Goal: Navigation & Orientation: Find specific page/section

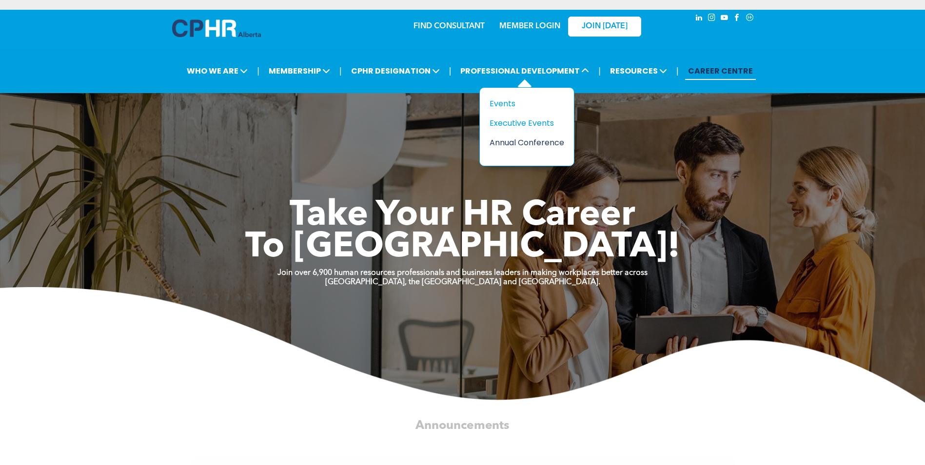
click at [530, 143] on div "Annual Conference" at bounding box center [522, 142] width 67 height 12
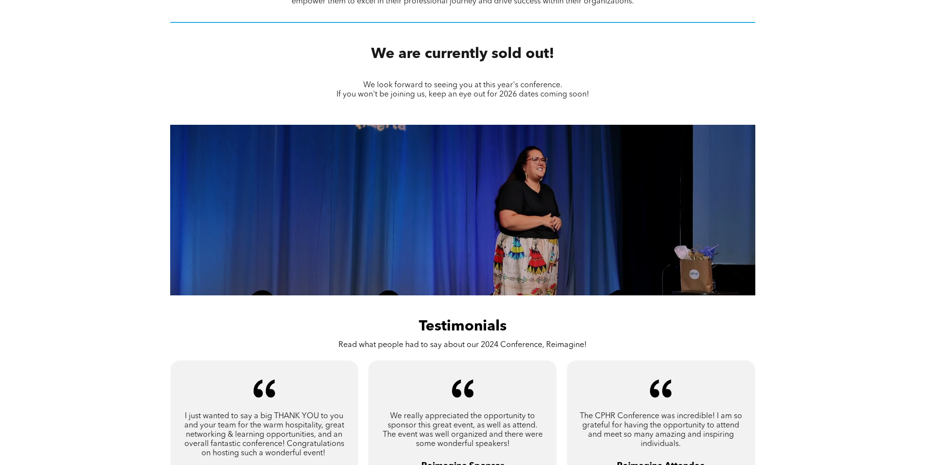
scroll to position [487, 0]
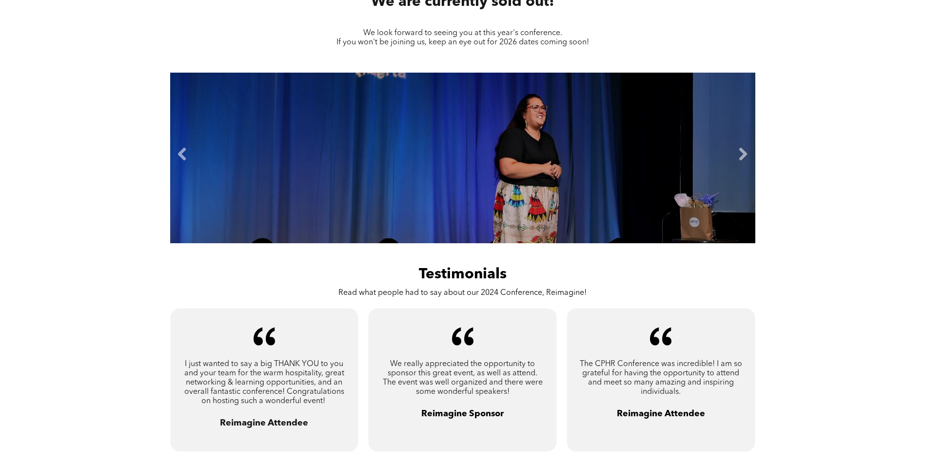
drag, startPoint x: 528, startPoint y: 133, endPoint x: 427, endPoint y: 121, distance: 102.0
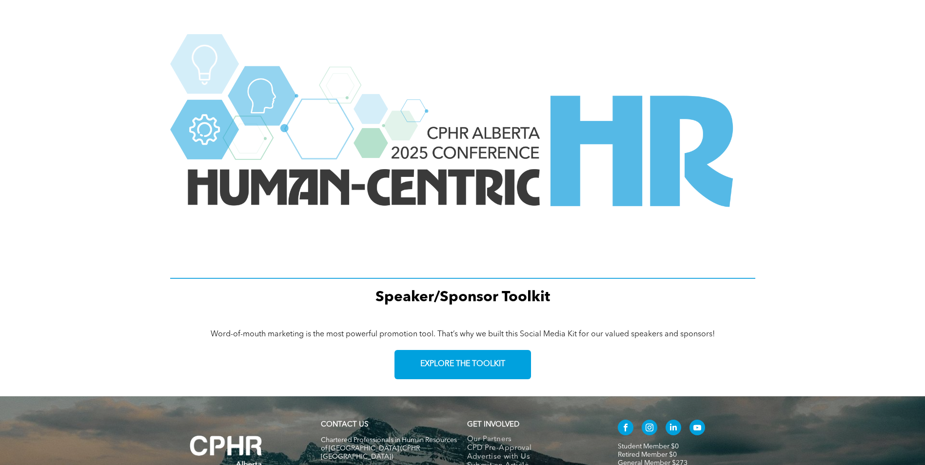
scroll to position [1289, 0]
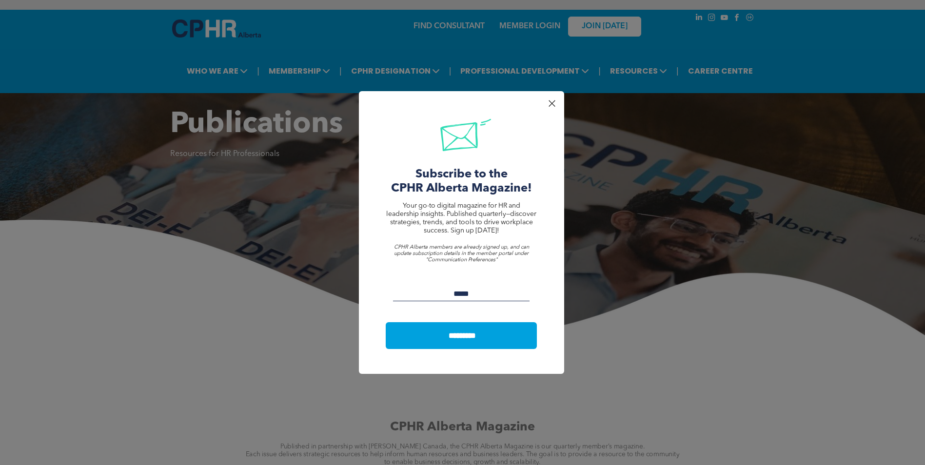
click at [556, 98] on div at bounding box center [551, 103] width 13 height 13
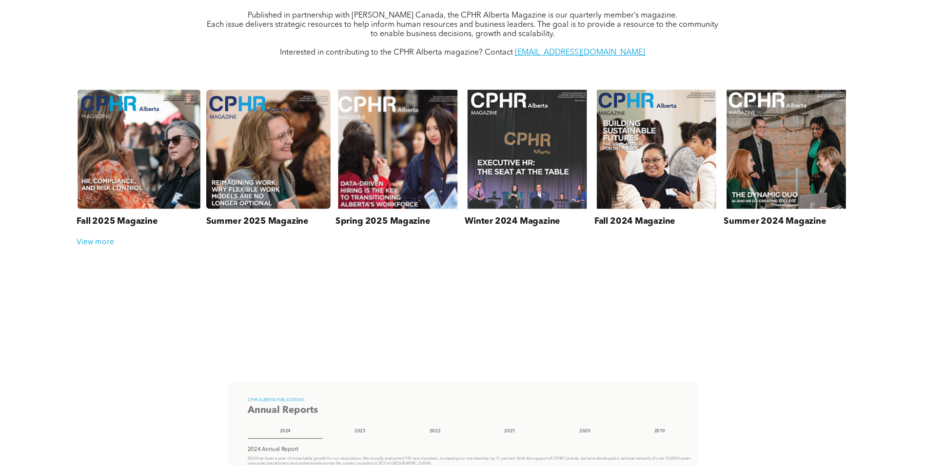
scroll to position [439, 0]
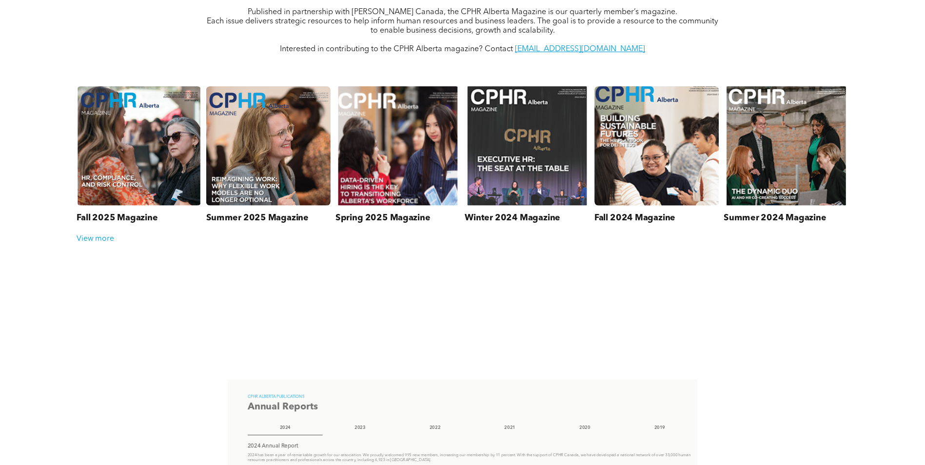
click at [650, 162] on link at bounding box center [656, 146] width 132 height 126
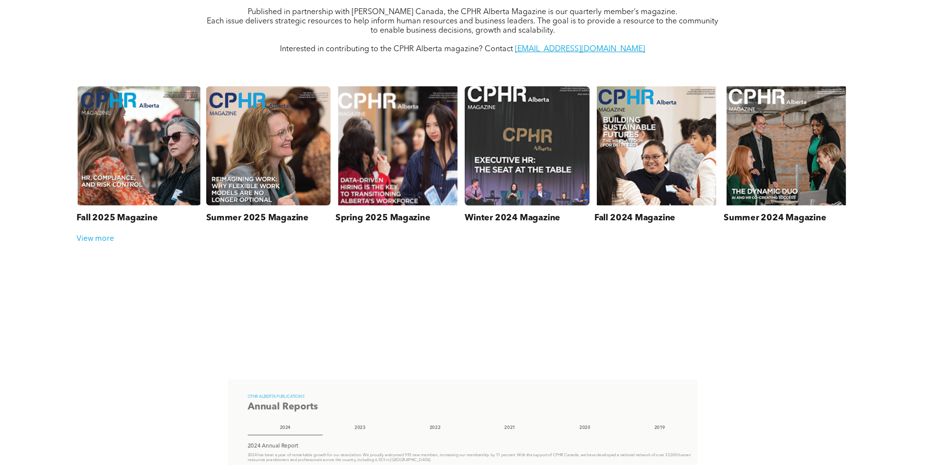
click at [528, 173] on link at bounding box center [527, 146] width 132 height 126
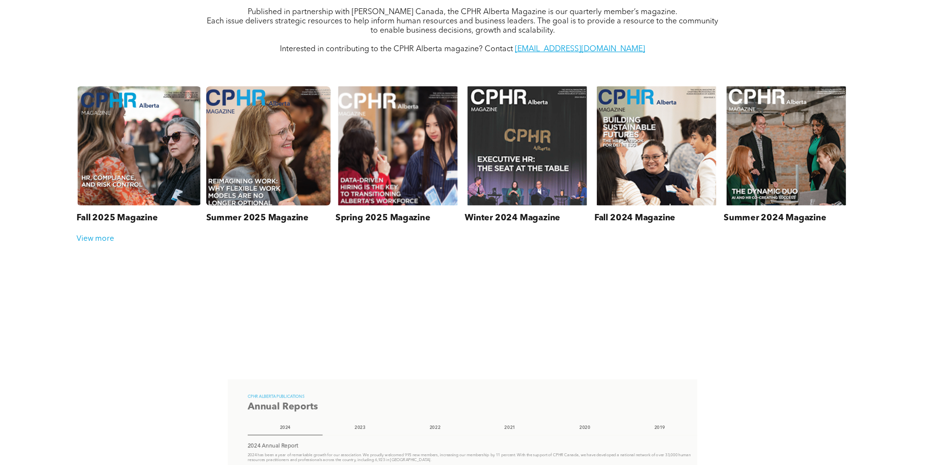
click at [226, 186] on link at bounding box center [268, 146] width 132 height 126
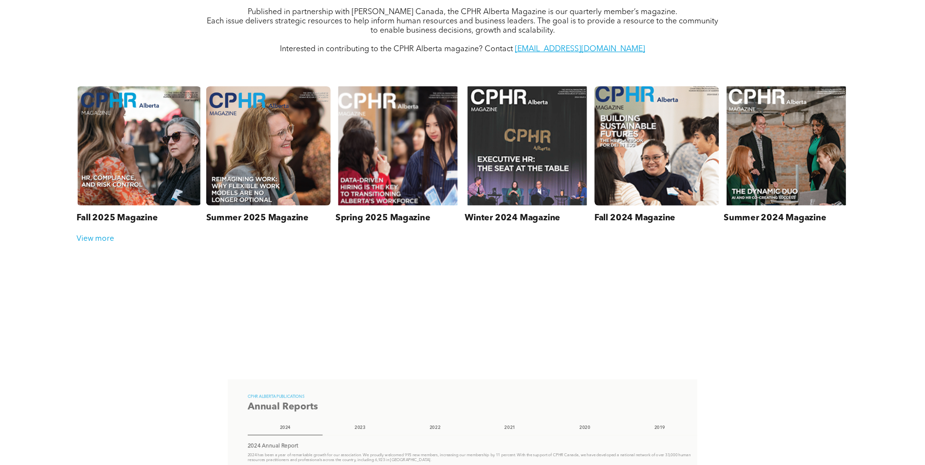
click at [634, 152] on link at bounding box center [656, 146] width 132 height 126
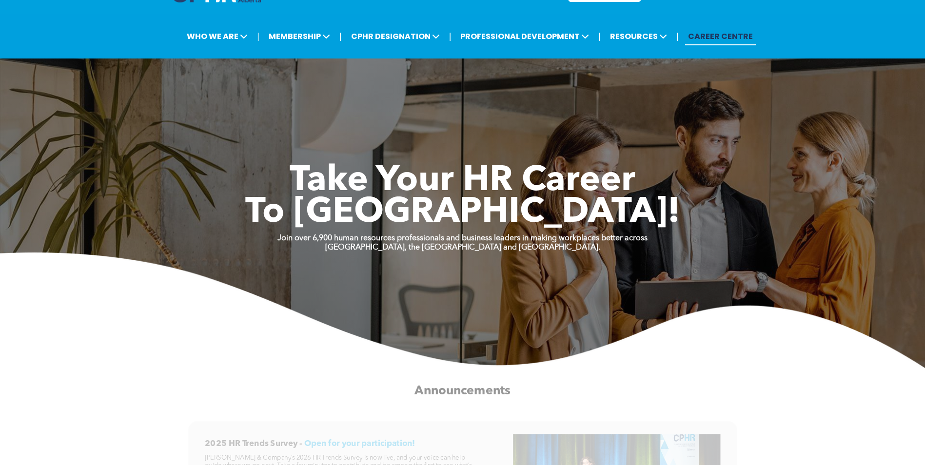
scroll to position [126, 0]
